Goal: Transaction & Acquisition: Purchase product/service

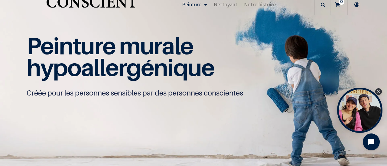
scroll to position [30, 0]
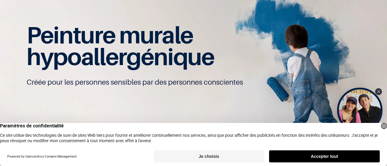
drag, startPoint x: 315, startPoint y: 156, endPoint x: 301, endPoint y: 146, distance: 17.2
click at [315, 156] on button "Accepter tout" at bounding box center [324, 157] width 111 height 12
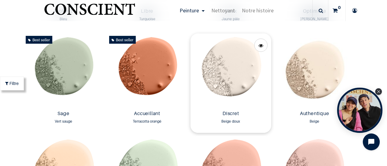
scroll to position [514, 0]
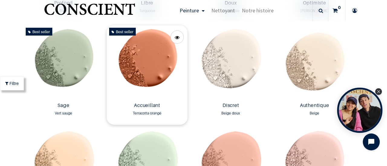
click at [145, 63] on img at bounding box center [147, 62] width 81 height 75
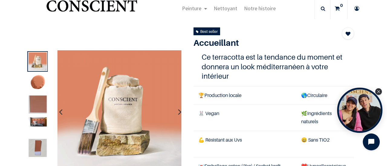
scroll to position [30, 0]
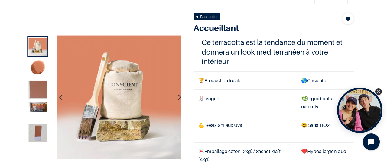
click at [178, 98] on icon "button" at bounding box center [179, 97] width 3 height 16
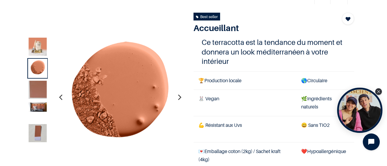
click at [178, 98] on icon "button" at bounding box center [179, 97] width 3 height 16
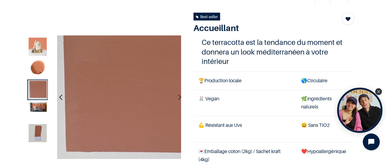
click at [178, 98] on icon "button" at bounding box center [179, 97] width 3 height 16
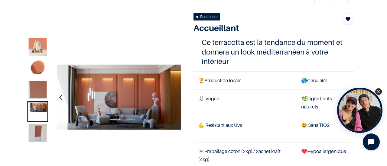
click at [178, 98] on icon "button" at bounding box center [179, 97] width 3 height 16
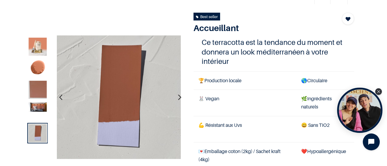
click at [178, 98] on icon "button" at bounding box center [179, 97] width 3 height 16
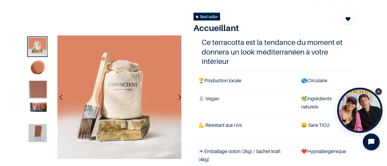
click at [178, 98] on icon "button" at bounding box center [179, 97] width 3 height 16
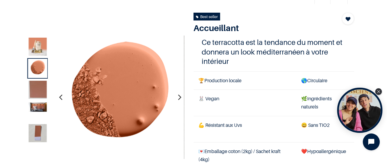
click at [178, 98] on icon "button" at bounding box center [179, 97] width 3 height 16
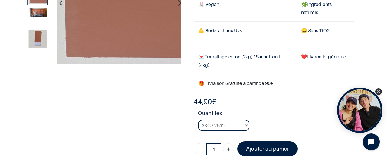
scroll to position [91, 0]
